Goal: Check status: Check status

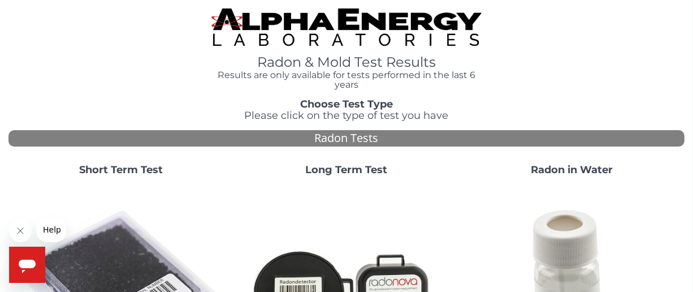
scroll to position [170, 0]
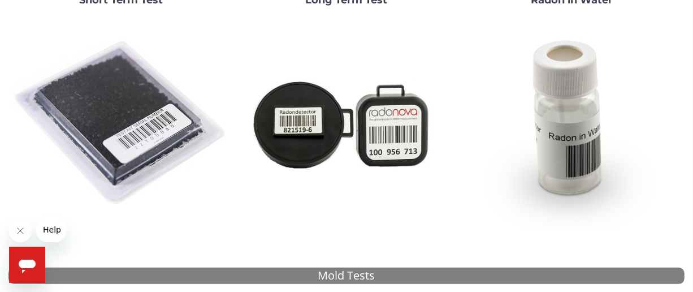
click at [152, 139] on img at bounding box center [121, 123] width 217 height 217
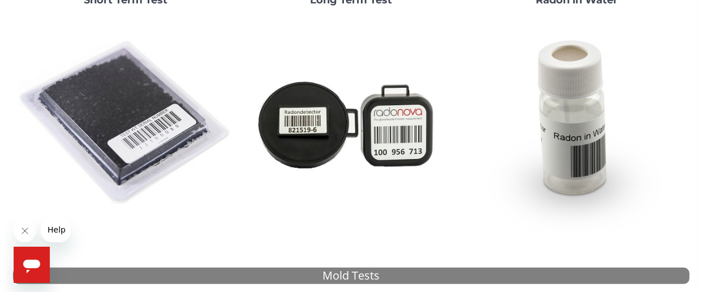
scroll to position [0, 0]
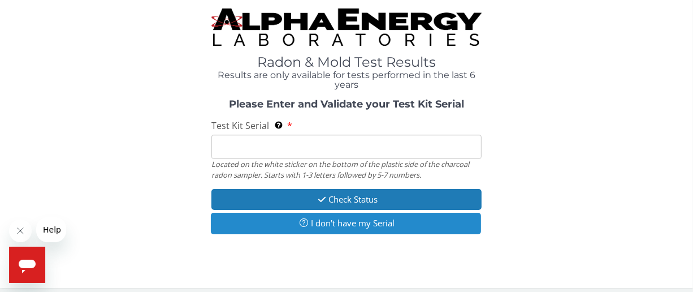
click at [363, 224] on button "I don't have my Serial" at bounding box center [346, 223] width 270 height 21
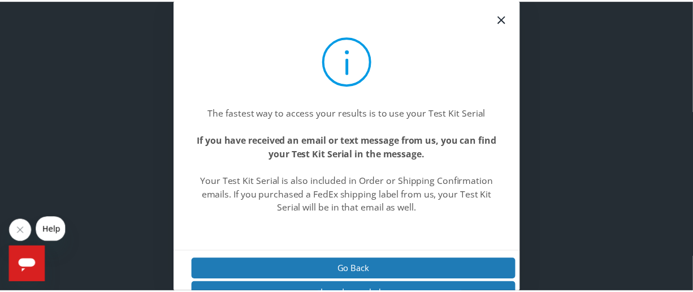
scroll to position [21, 0]
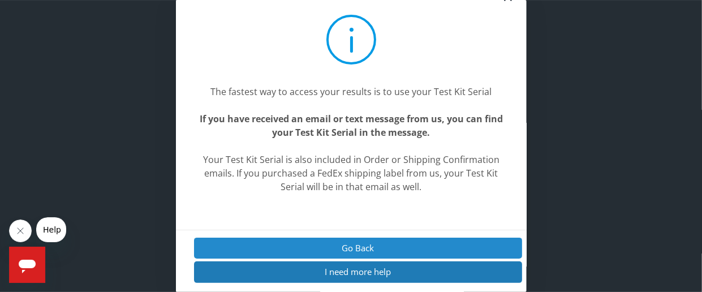
click at [319, 248] on button "Go Back" at bounding box center [357, 248] width 329 height 21
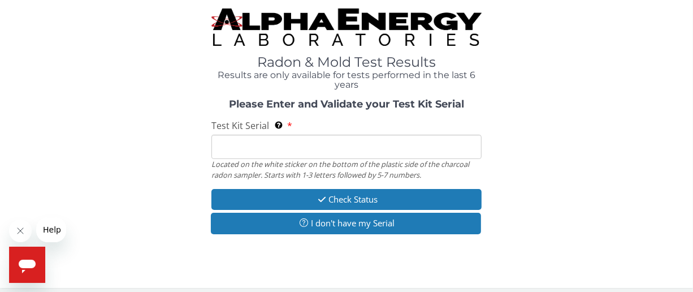
click at [257, 146] on input "Test Kit Serial Located on the white sticker on the bottom of the plastic side …" at bounding box center [347, 147] width 270 height 24
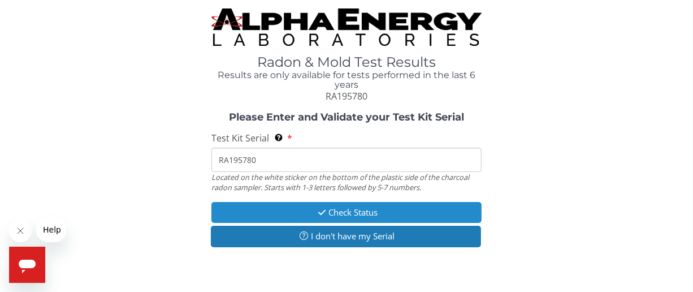
type input "RA195780"
click at [340, 214] on button "Check Status" at bounding box center [347, 212] width 270 height 21
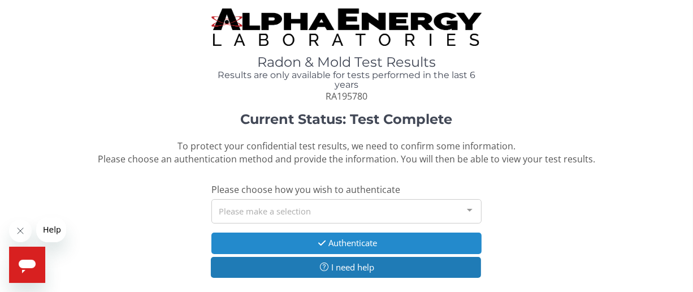
click at [344, 241] on button "Authenticate" at bounding box center [347, 242] width 270 height 21
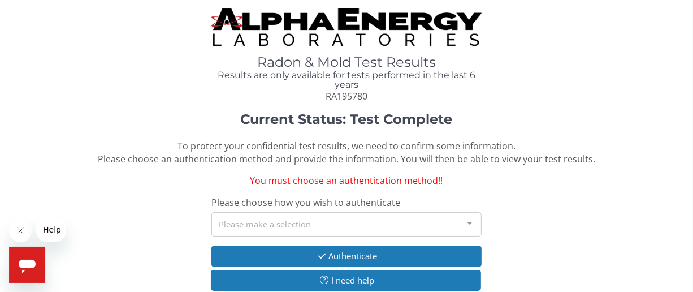
click at [472, 220] on div at bounding box center [470, 223] width 23 height 21
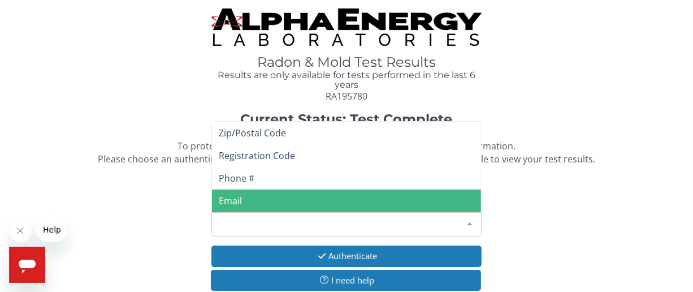
click at [230, 199] on span "Email" at bounding box center [230, 201] width 23 height 12
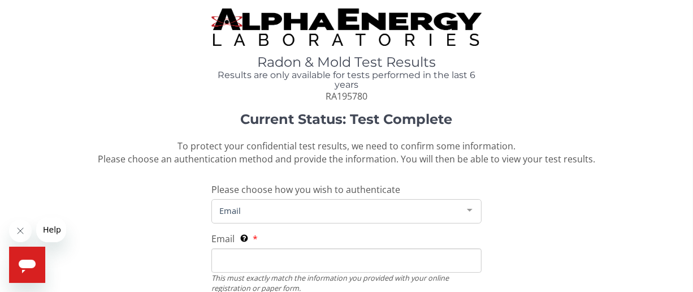
click at [251, 261] on input "Email This must exactly match the information you provided with your online reg…" at bounding box center [347, 260] width 270 height 24
type input "[EMAIL_ADDRESS][DOMAIN_NAME]"
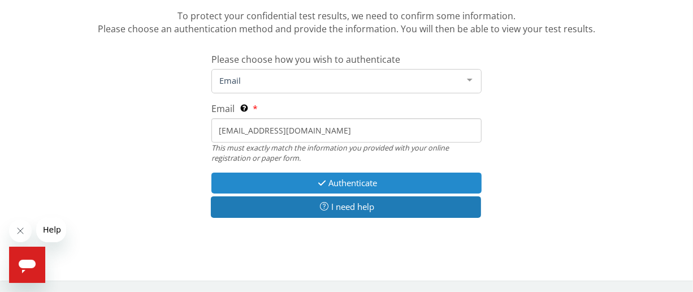
click at [338, 181] on button "Authenticate" at bounding box center [347, 182] width 270 height 21
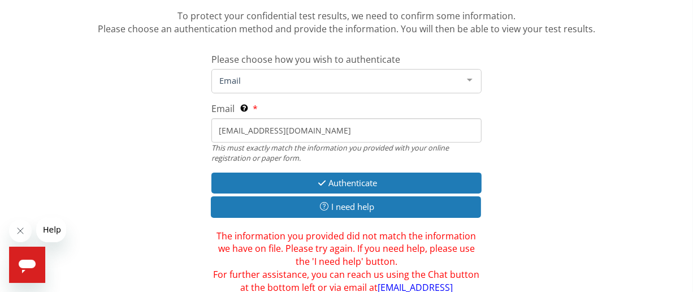
click at [471, 81] on div at bounding box center [470, 80] width 23 height 21
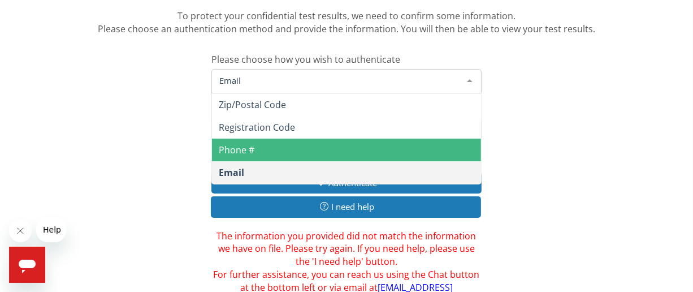
click at [237, 148] on span "Phone #" at bounding box center [237, 150] width 36 height 12
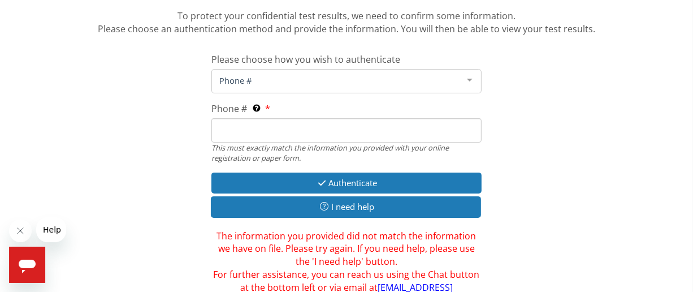
click at [227, 132] on input "Phone # This must exactly match the information you provided with your online r…" at bounding box center [347, 130] width 270 height 24
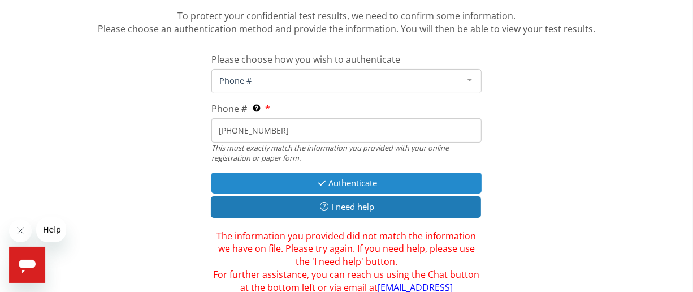
type input "[PHONE_NUMBER]"
click at [322, 182] on icon "button" at bounding box center [322, 183] width 13 height 8
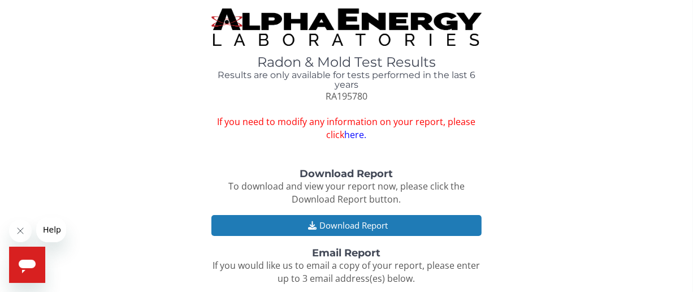
scroll to position [170, 0]
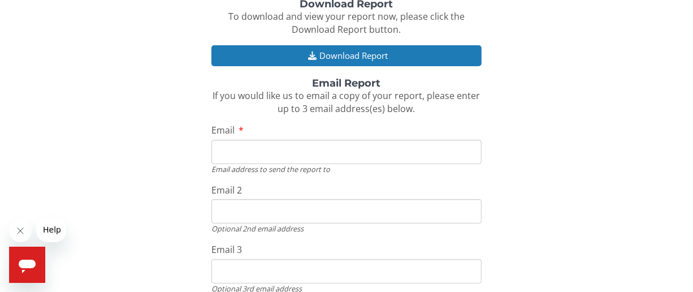
click at [231, 151] on input "Email" at bounding box center [347, 152] width 270 height 24
type input "[EMAIL_ADDRESS][DOMAIN_NAME]"
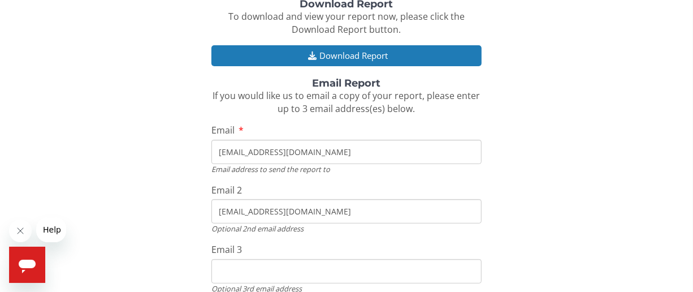
type input "[EMAIL_ADDRESS][DOMAIN_NAME]"
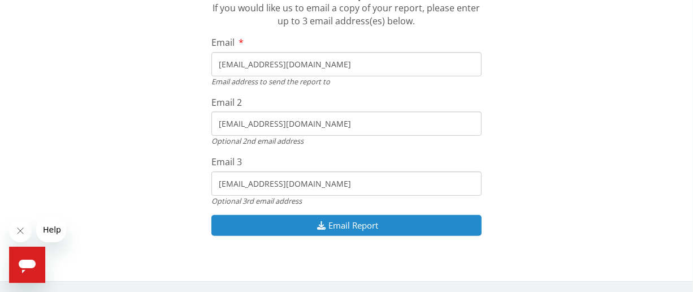
click at [345, 227] on button "Email Report" at bounding box center [347, 225] width 270 height 21
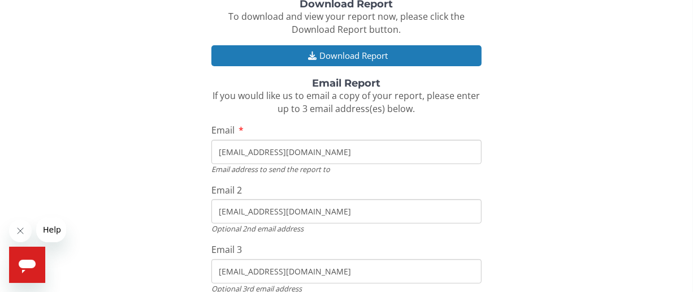
scroll to position [0, 0]
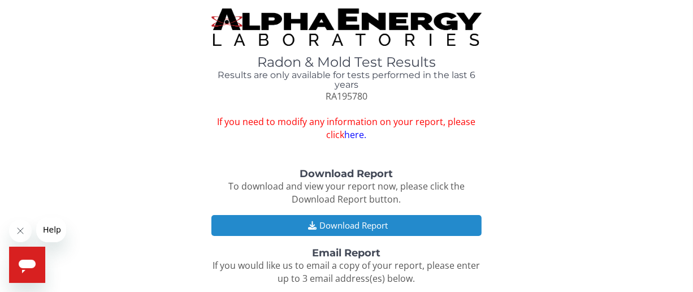
click at [340, 221] on button "Download Report" at bounding box center [347, 225] width 270 height 21
